Goal: Navigation & Orientation: Find specific page/section

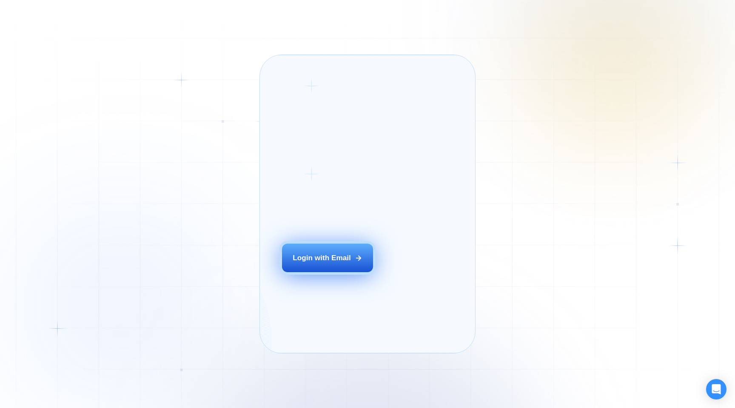
click at [297, 264] on button "Login with Email" at bounding box center [327, 257] width 91 height 29
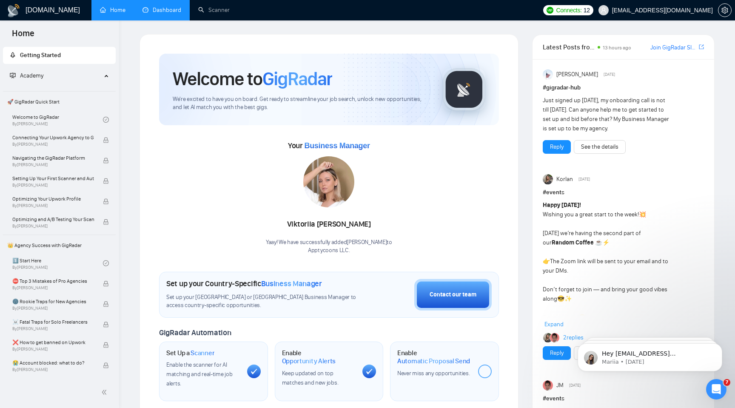
click at [150, 7] on link "Dashboard" at bounding box center [162, 9] width 39 height 7
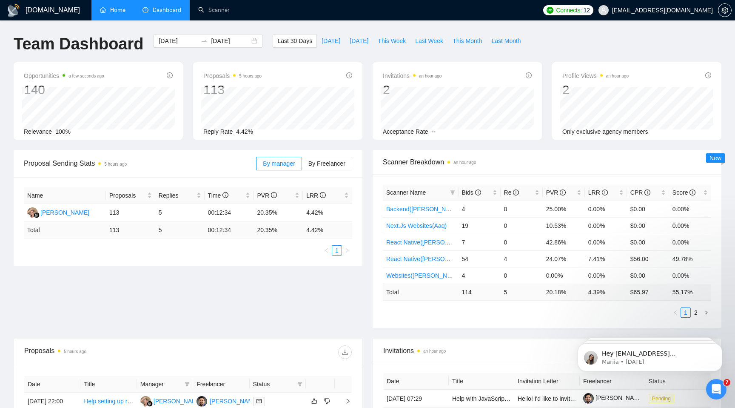
click at [122, 20] on li "Home" at bounding box center [112, 10] width 43 height 20
click at [115, 14] on link "Home" at bounding box center [113, 9] width 26 height 7
